Goal: Task Accomplishment & Management: Complete application form

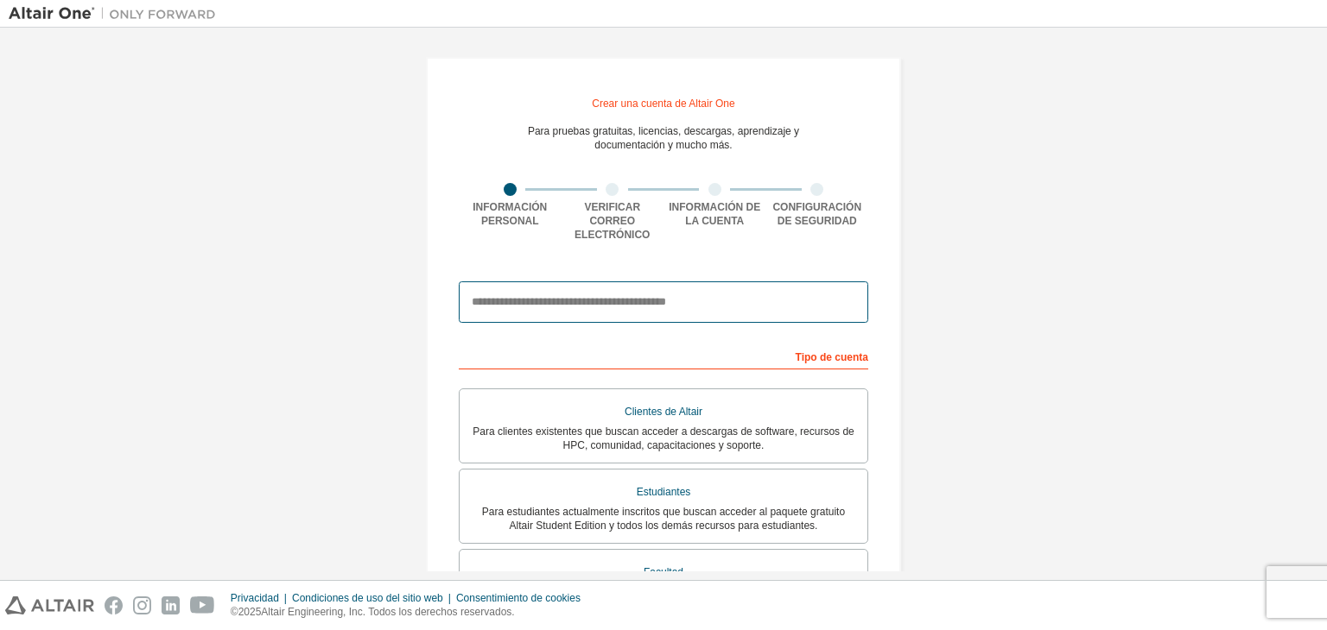
click at [723, 297] on input "email" at bounding box center [663, 302] width 409 height 41
click at [672, 295] on input "email" at bounding box center [663, 302] width 409 height 41
paste input "**********"
type input "**********"
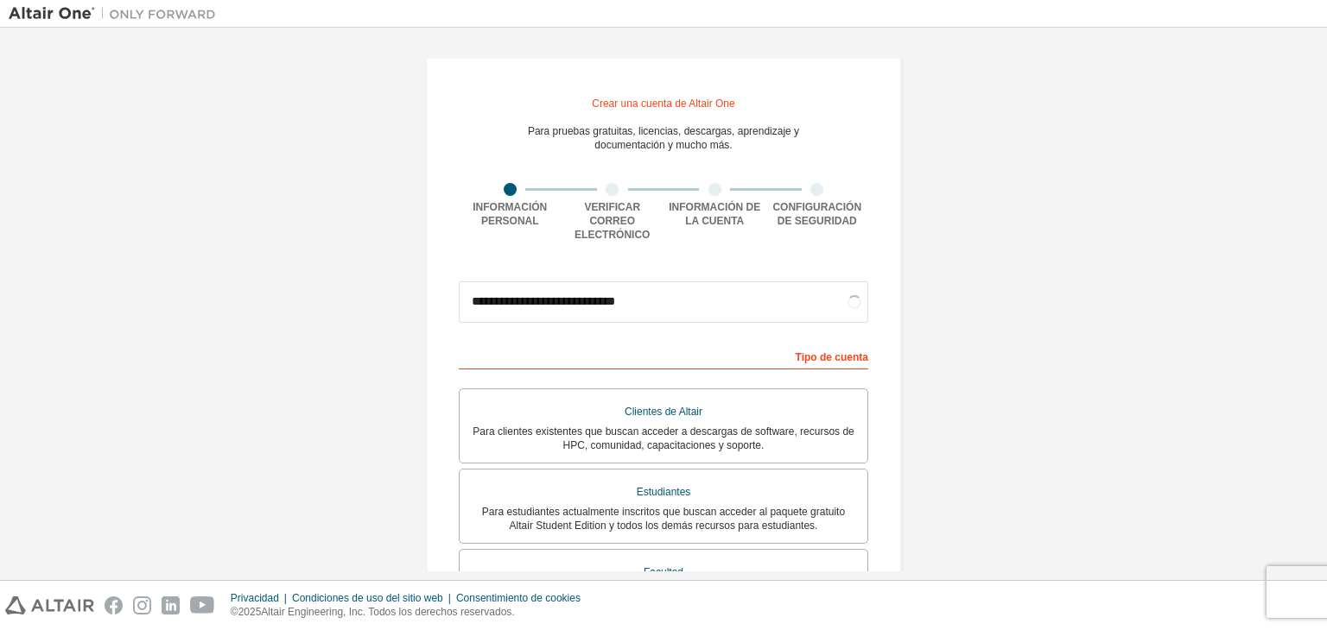
drag, startPoint x: 1326, startPoint y: 152, endPoint x: 1326, endPoint y: 177, distance: 25.0
click at [1326, 177] on div "**********" at bounding box center [663, 304] width 1327 height 553
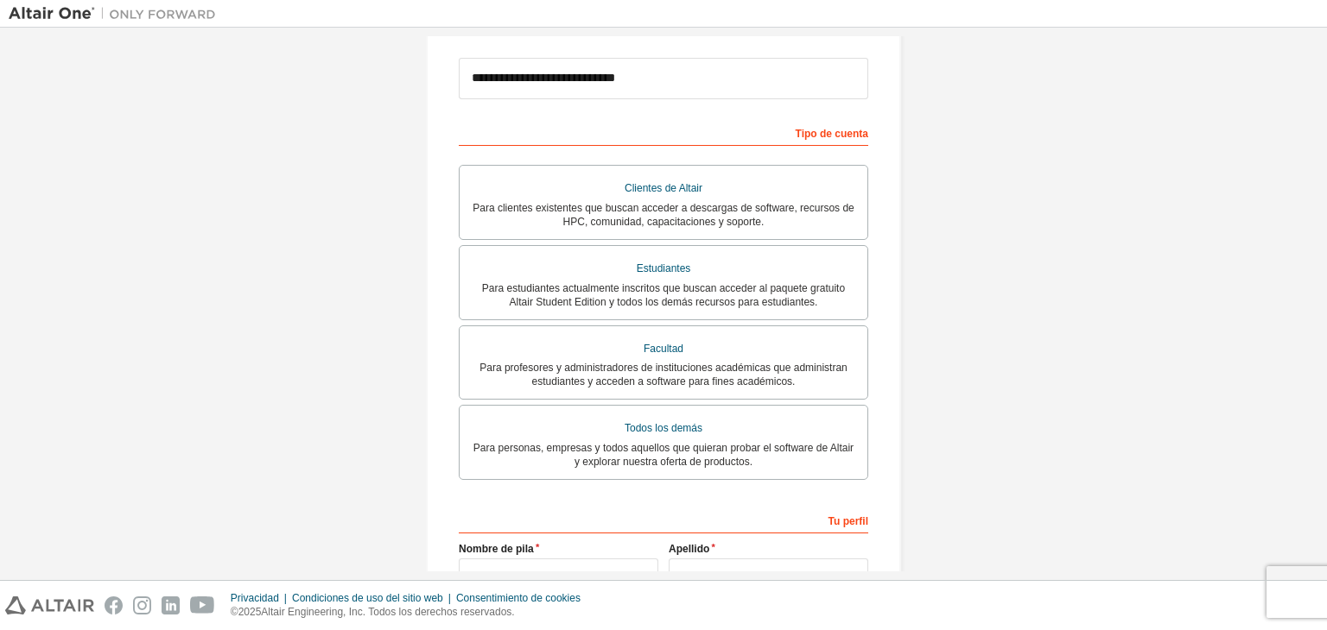
scroll to position [225, 0]
click at [768, 288] on font "Para estudiantes actualmente inscritos que buscan acceder al paquete gratuito A…" at bounding box center [663, 295] width 363 height 26
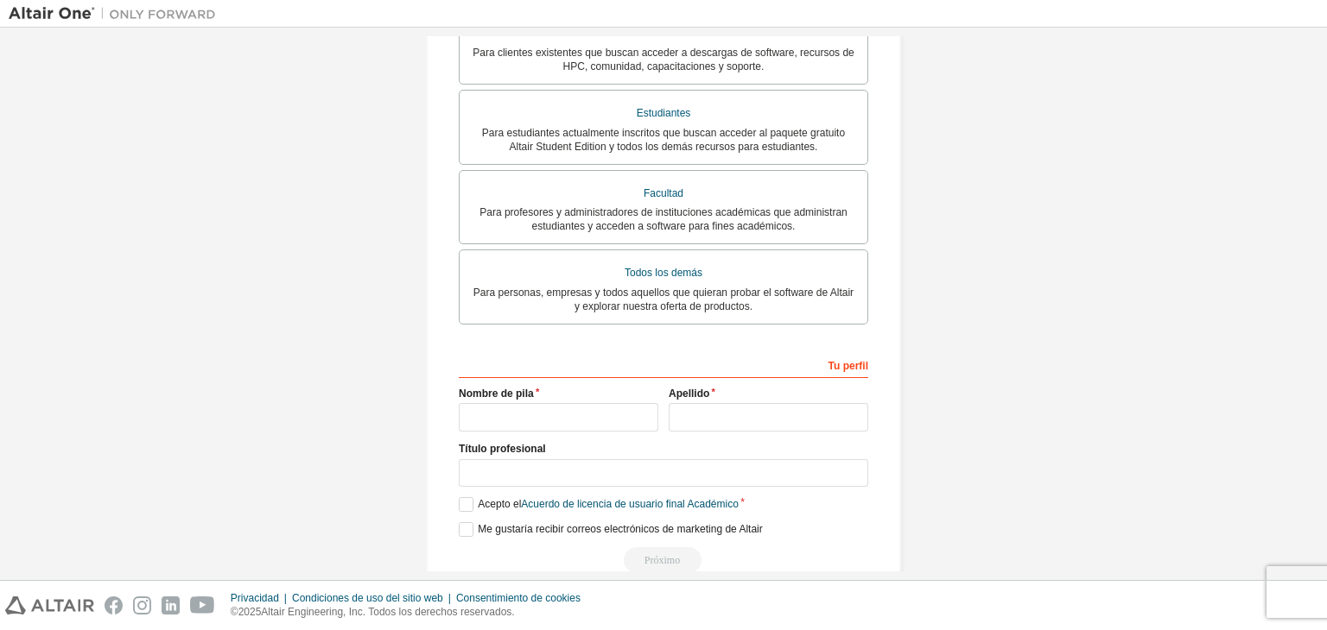
scroll to position [402, 0]
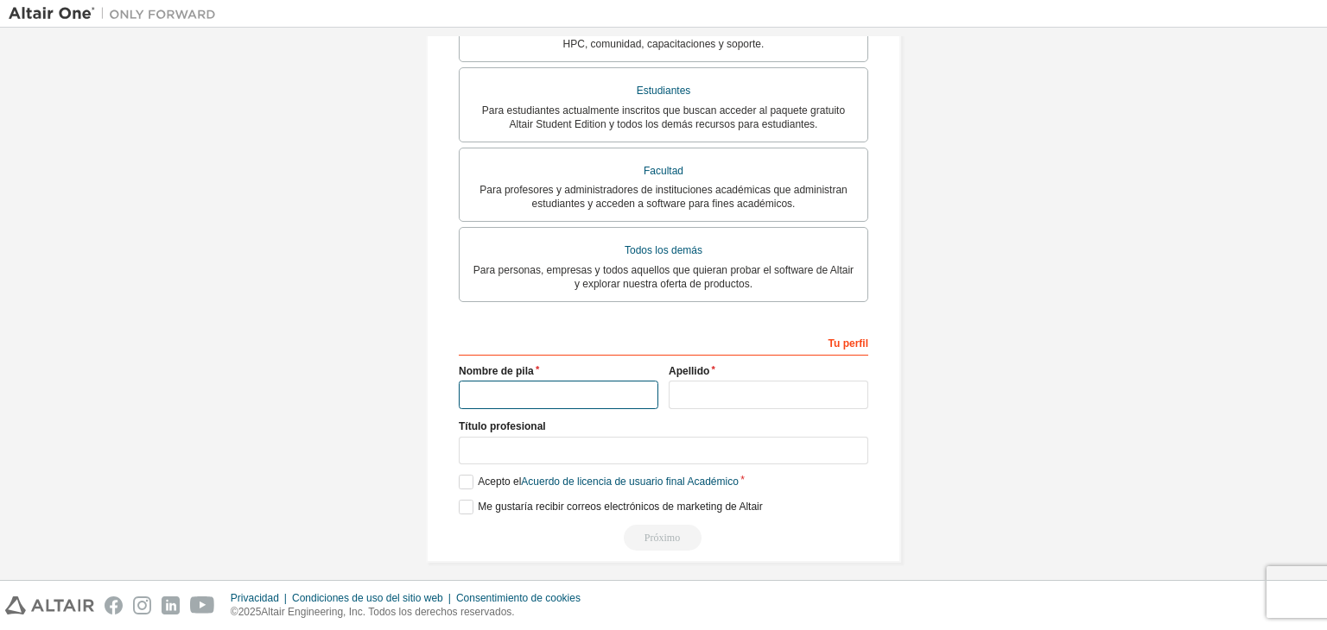
click at [599, 390] on input "text" at bounding box center [559, 395] width 200 height 29
type input "**********"
click at [713, 381] on input "text" at bounding box center [768, 395] width 200 height 29
type input "********"
click at [460, 475] on label "Acepto el Acuerdo de licencia de usuario final Académico" at bounding box center [599, 482] width 280 height 15
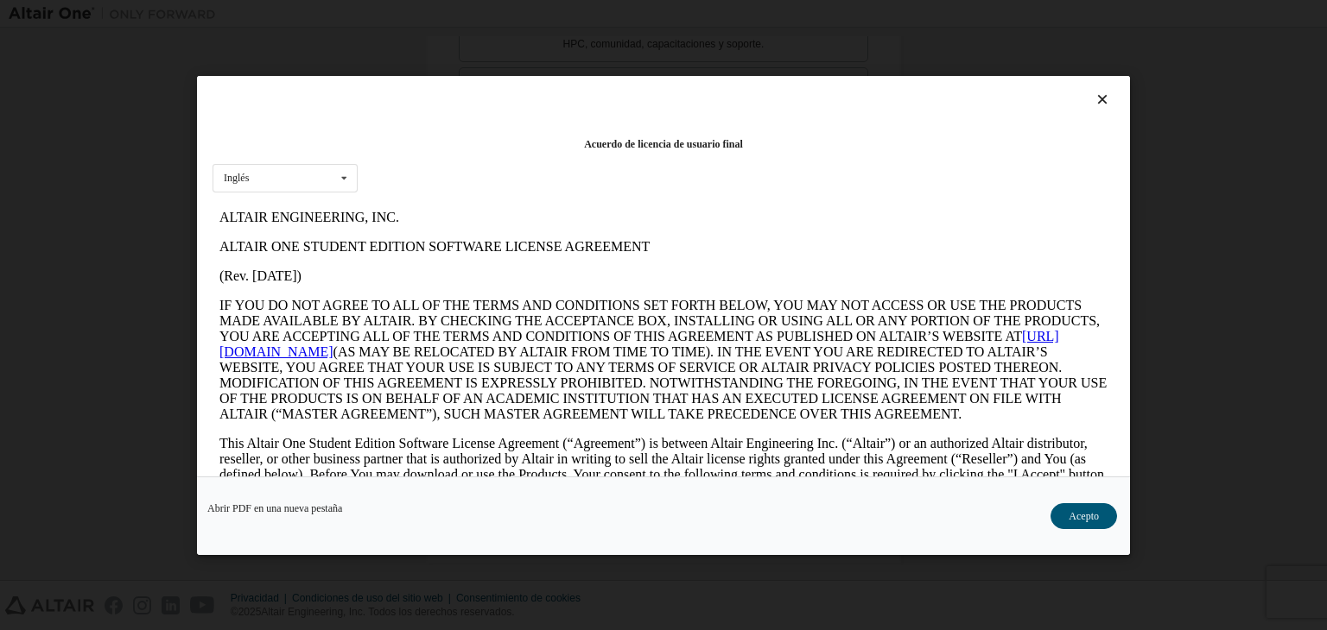
scroll to position [0, 0]
click at [320, 172] on div "Inglés Inglés" at bounding box center [284, 177] width 145 height 29
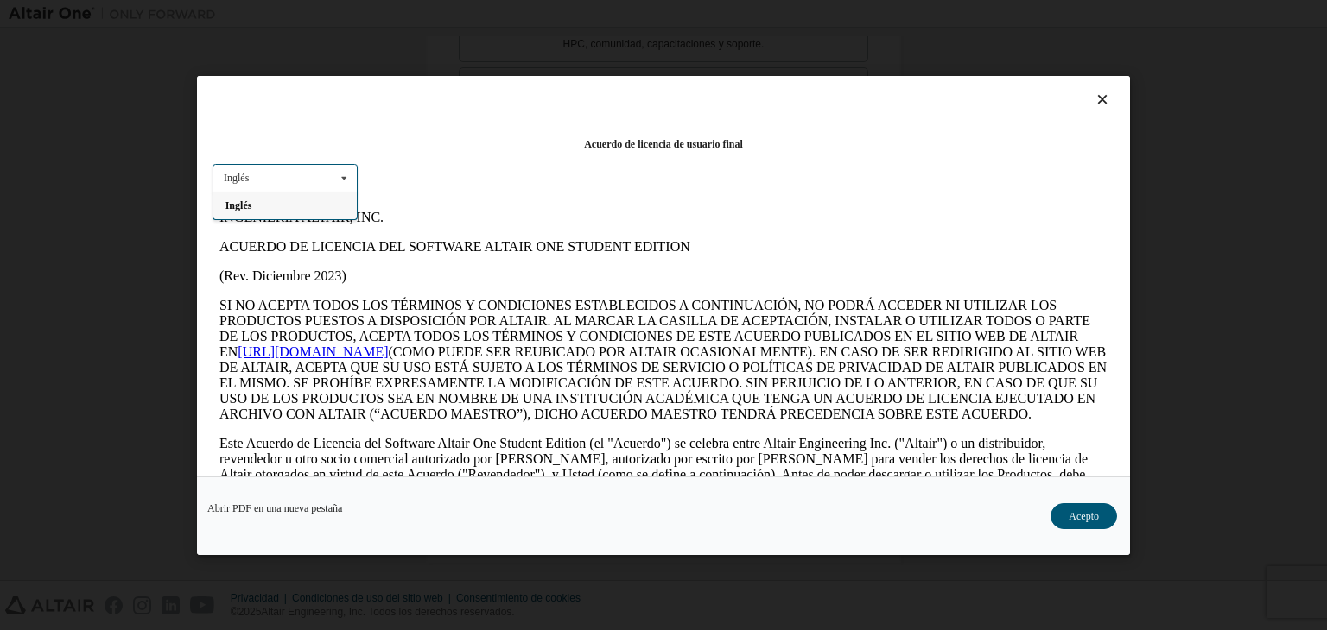
click at [303, 170] on div "Inglés Inglés" at bounding box center [284, 177] width 145 height 29
click at [297, 180] on div "Inglés Inglés" at bounding box center [284, 177] width 145 height 29
click at [530, 189] on div "Acuerdo de licencia de usuario final Inglés Inglés" at bounding box center [663, 276] width 933 height 401
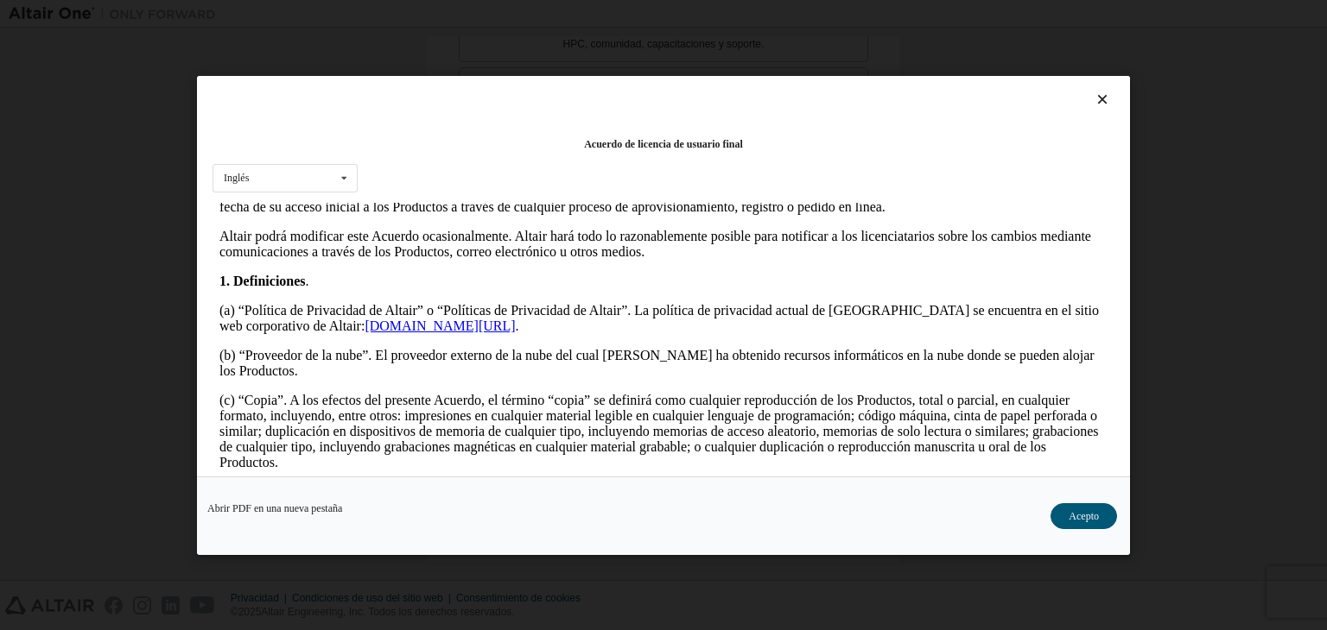
scroll to position [360, 0]
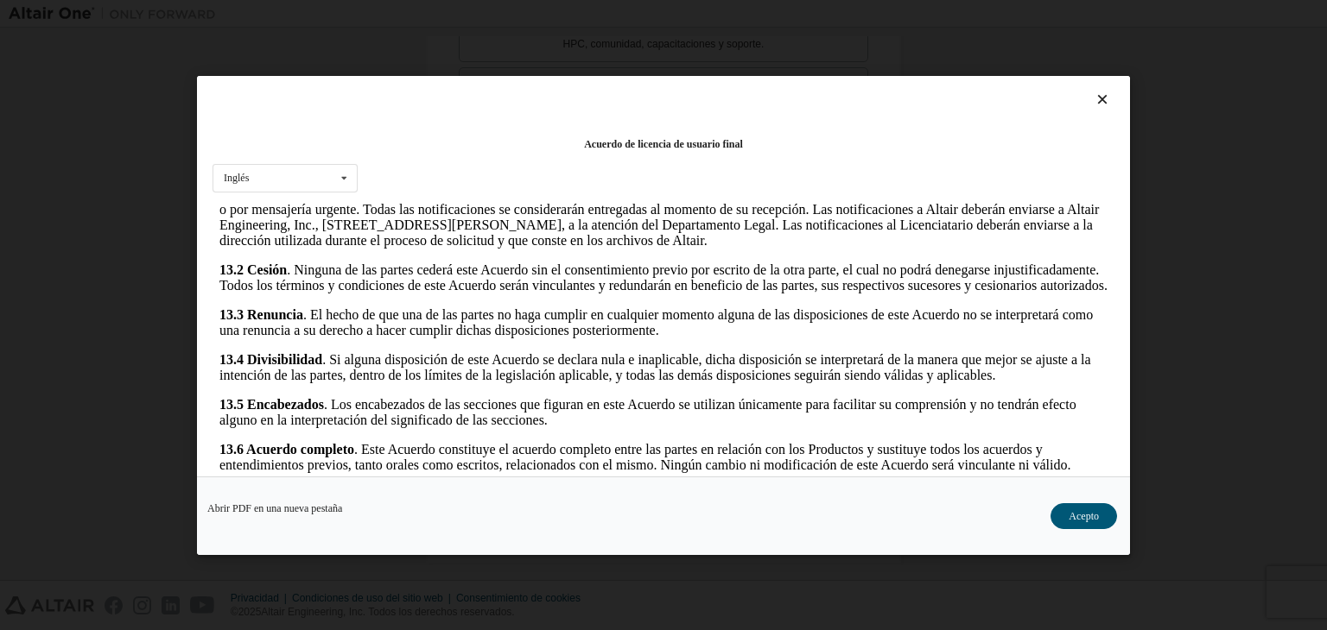
drag, startPoint x: 1092, startPoint y: 230, endPoint x: 1263, endPoint y: 688, distance: 489.4
click at [1086, 522] on button "Acepto" at bounding box center [1083, 517] width 67 height 26
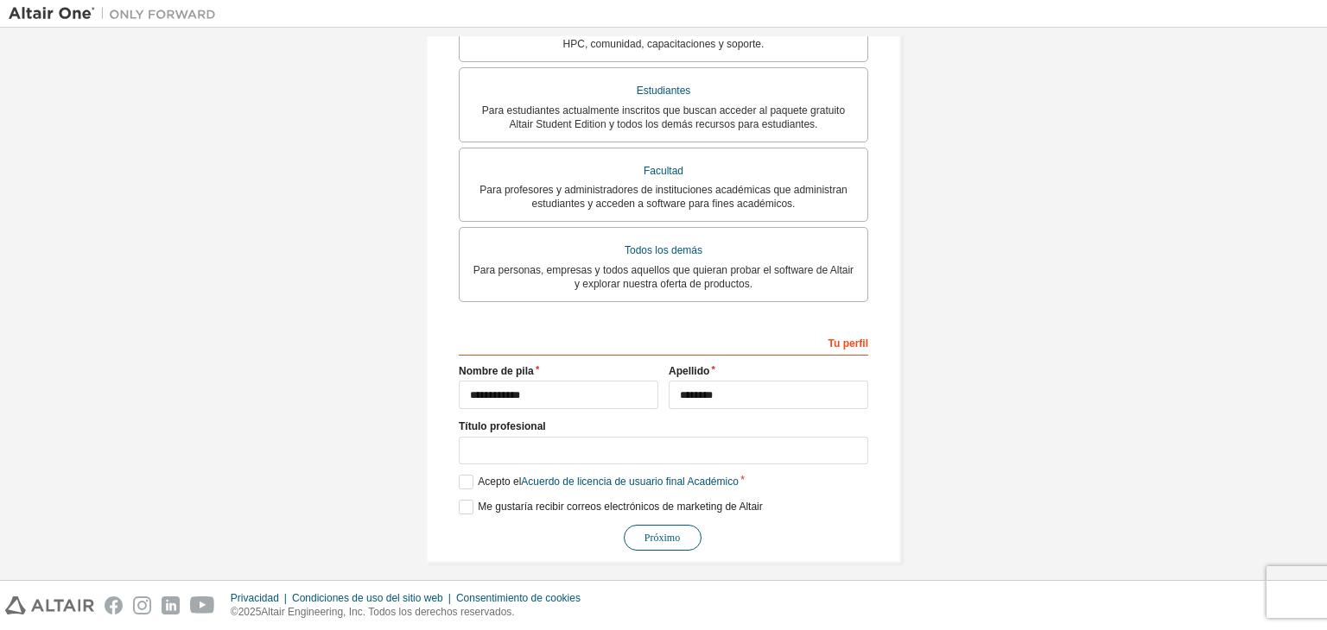
click at [662, 532] on font "Próximo" at bounding box center [661, 538] width 35 height 12
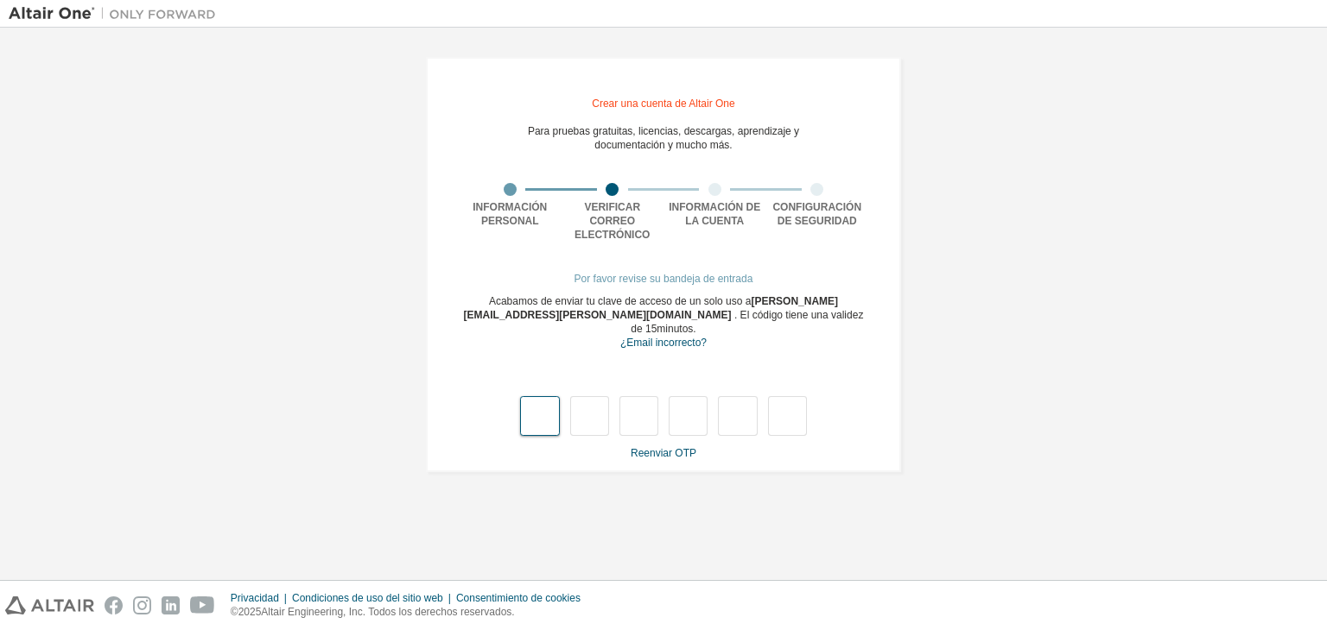
click at [537, 396] on input "text" at bounding box center [539, 416] width 39 height 40
type input "*"
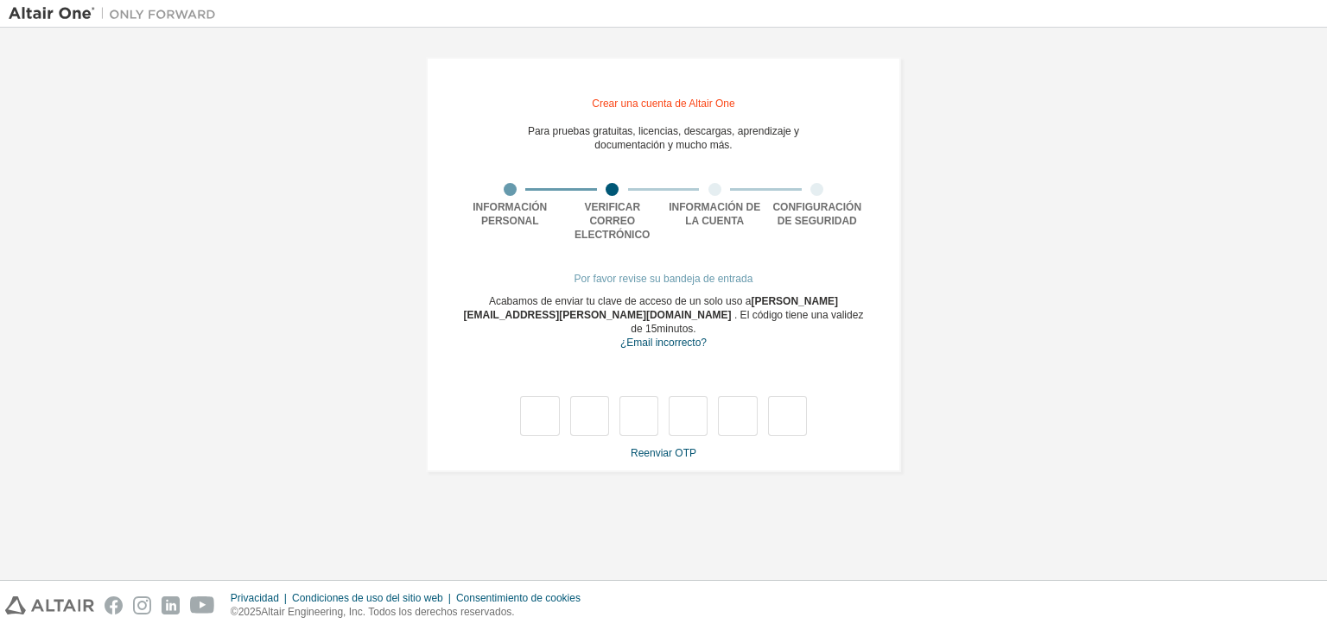
type input "*"
